Goal: Task Accomplishment & Management: Complete application form

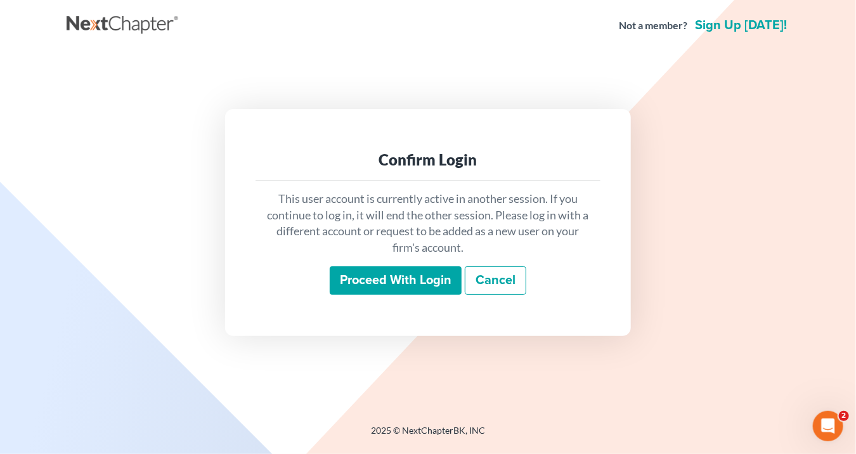
click at [429, 281] on input "Proceed with login" at bounding box center [396, 280] width 132 height 29
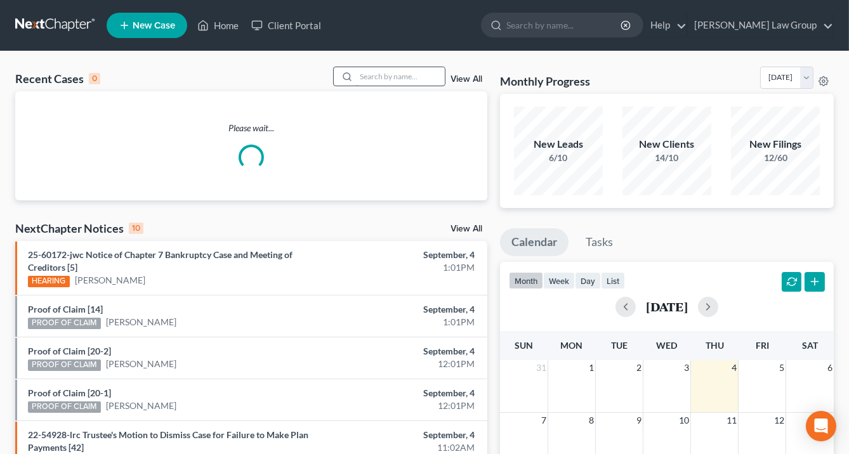
click at [397, 70] on input "search" at bounding box center [400, 76] width 89 height 18
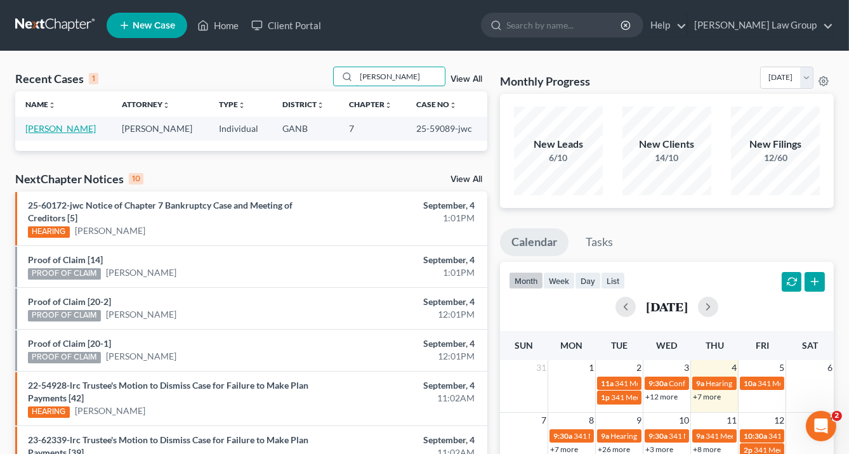
type input "mcdonald"
click at [61, 131] on link "McDonald, Marlisa" at bounding box center [60, 128] width 70 height 11
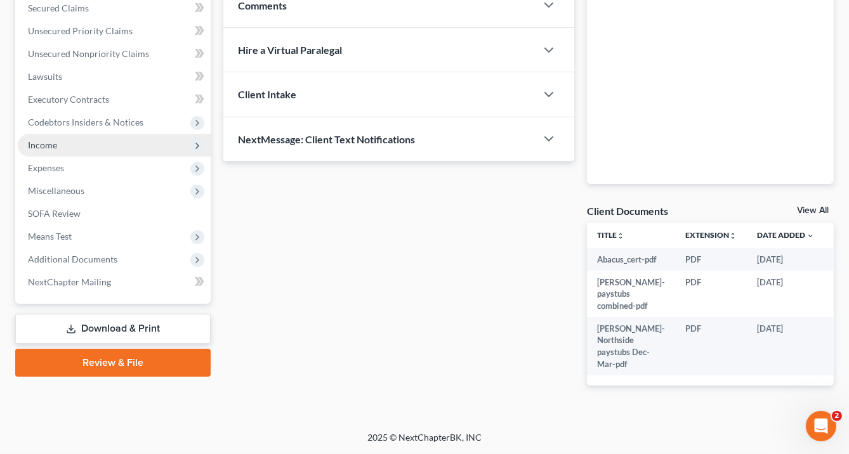
scroll to position [326, 0]
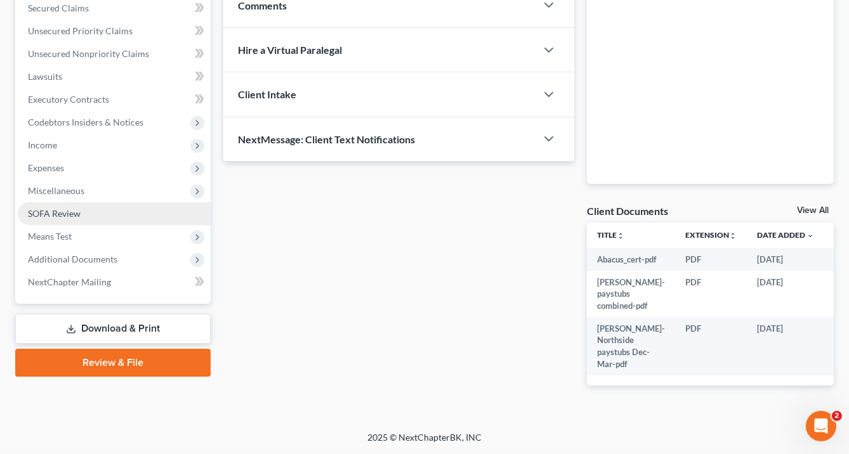
click at [64, 208] on span "SOFA Review" at bounding box center [54, 213] width 53 height 11
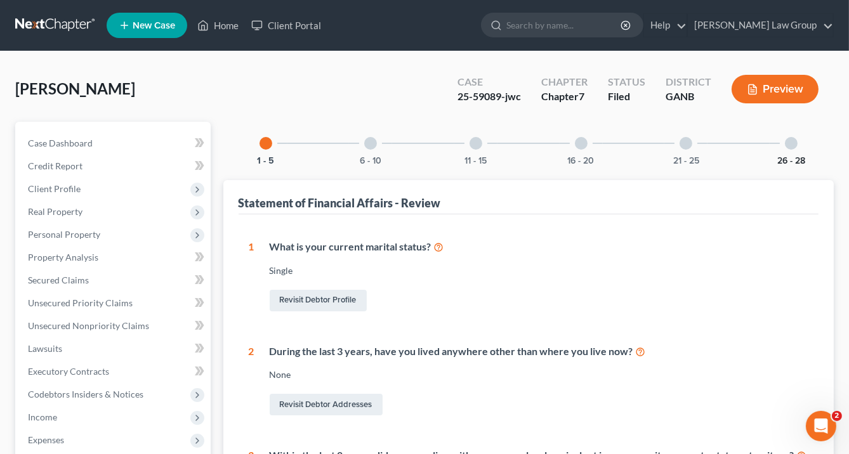
click at [792, 157] on button "26 - 28" at bounding box center [791, 161] width 28 height 9
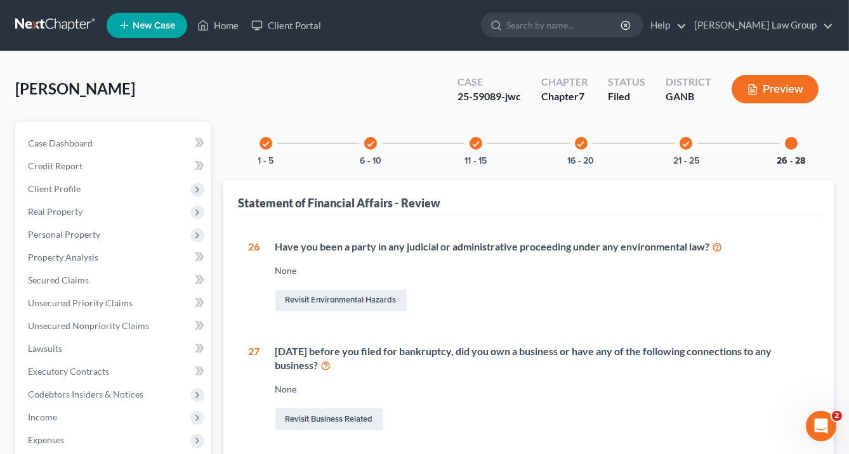
click at [789, 161] on button "26 - 28" at bounding box center [791, 161] width 29 height 9
click at [787, 157] on button "26 - 28" at bounding box center [791, 161] width 29 height 9
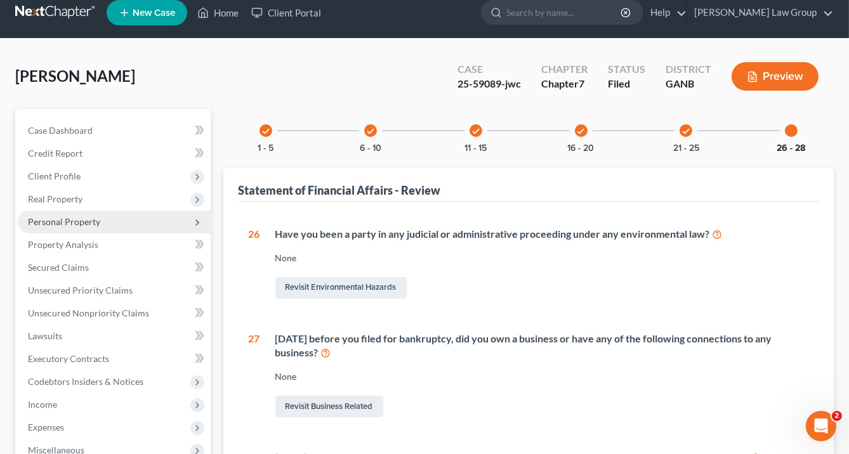
scroll to position [51, 0]
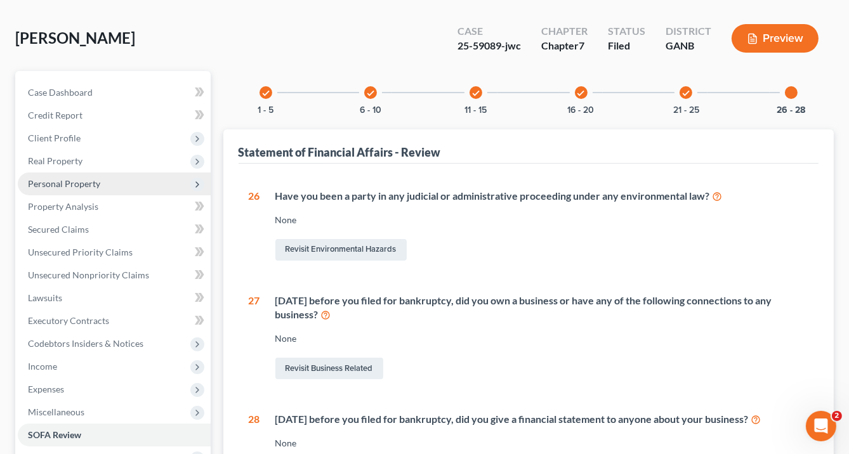
click at [65, 180] on span "Personal Property" at bounding box center [64, 183] width 72 height 11
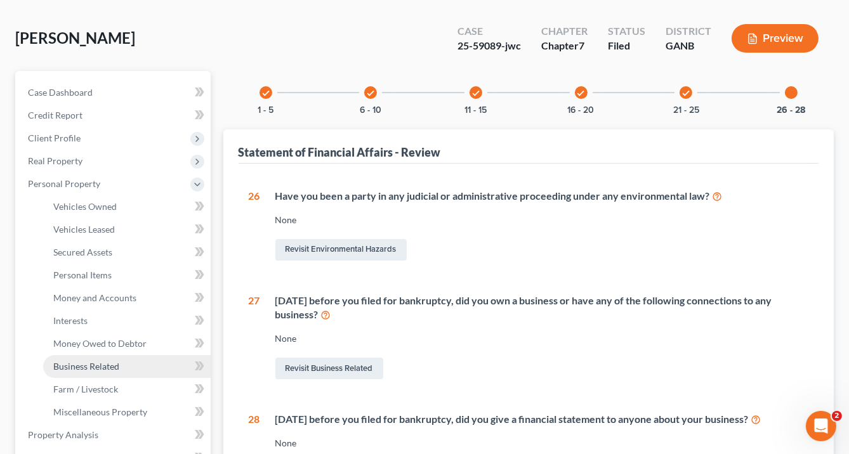
click at [96, 373] on link "Business Related" at bounding box center [126, 366] width 167 height 23
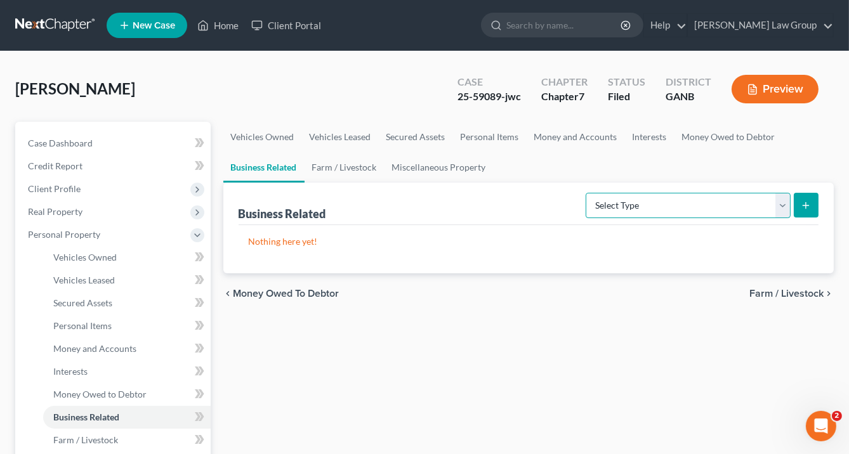
click at [777, 206] on select "Select Type Customer Lists Franchises Inventory Licenses Machinery Office Equip…" at bounding box center [688, 205] width 205 height 25
drag, startPoint x: 445, startPoint y: 221, endPoint x: 461, endPoint y: 217, distance: 16.3
click at [447, 220] on div "Business Related Select Type Customer Lists Franchises Inventory Licenses Machi…" at bounding box center [529, 204] width 581 height 43
click at [810, 208] on icon "submit" at bounding box center [806, 205] width 10 height 10
click at [781, 206] on select "Select Type Customer Lists Franchises Inventory Licenses Machinery Office Equip…" at bounding box center [688, 205] width 205 height 25
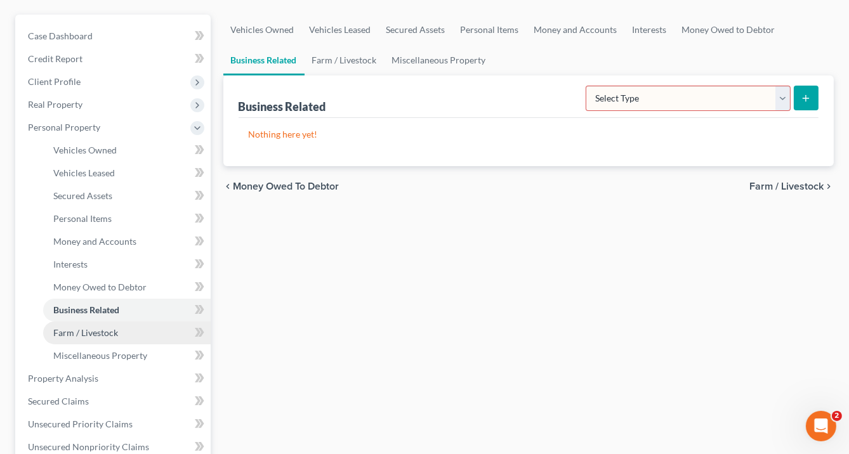
scroll to position [152, 0]
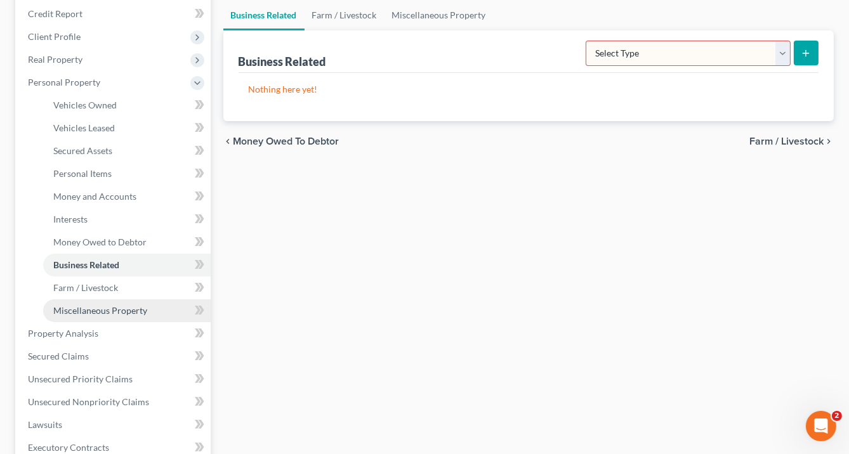
click at [112, 310] on span "Miscellaneous Property" at bounding box center [100, 310] width 94 height 11
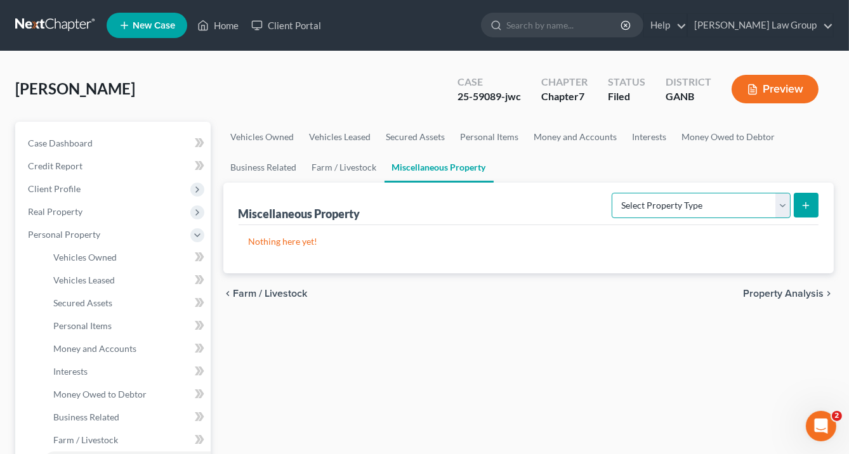
click at [787, 205] on select "Select Property Type Assigned for Creditor Benefit Within 1 Year Holding for An…" at bounding box center [701, 205] width 179 height 25
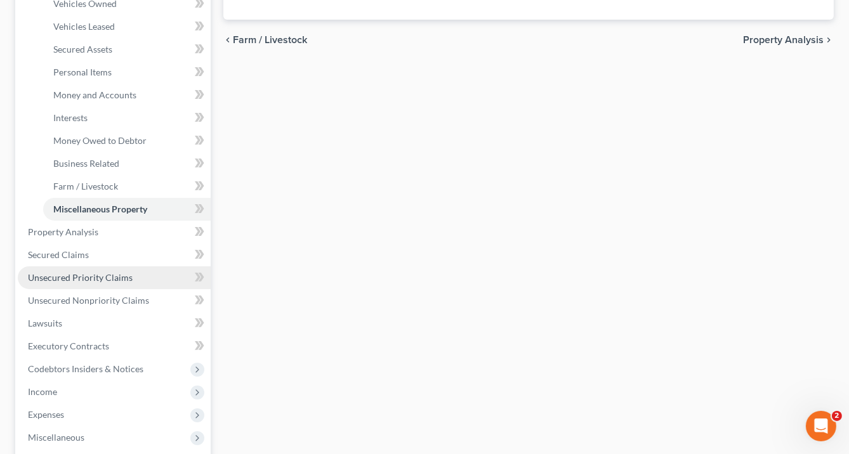
scroll to position [203, 0]
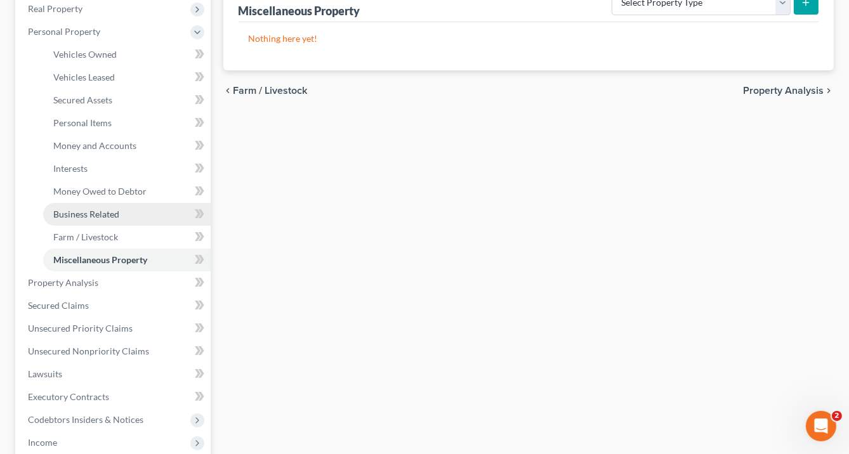
click at [80, 211] on span "Business Related" at bounding box center [86, 214] width 66 height 11
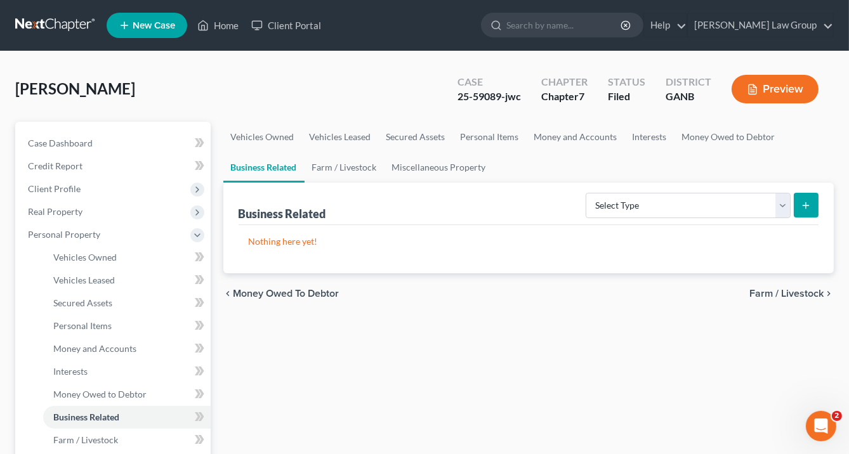
click at [802, 203] on icon "submit" at bounding box center [806, 205] width 10 height 10
click at [770, 203] on select "Select Type Customer Lists Franchises Inventory Licenses Machinery Office Equip…" at bounding box center [688, 205] width 205 height 25
